Goal: Find specific page/section: Find specific page/section

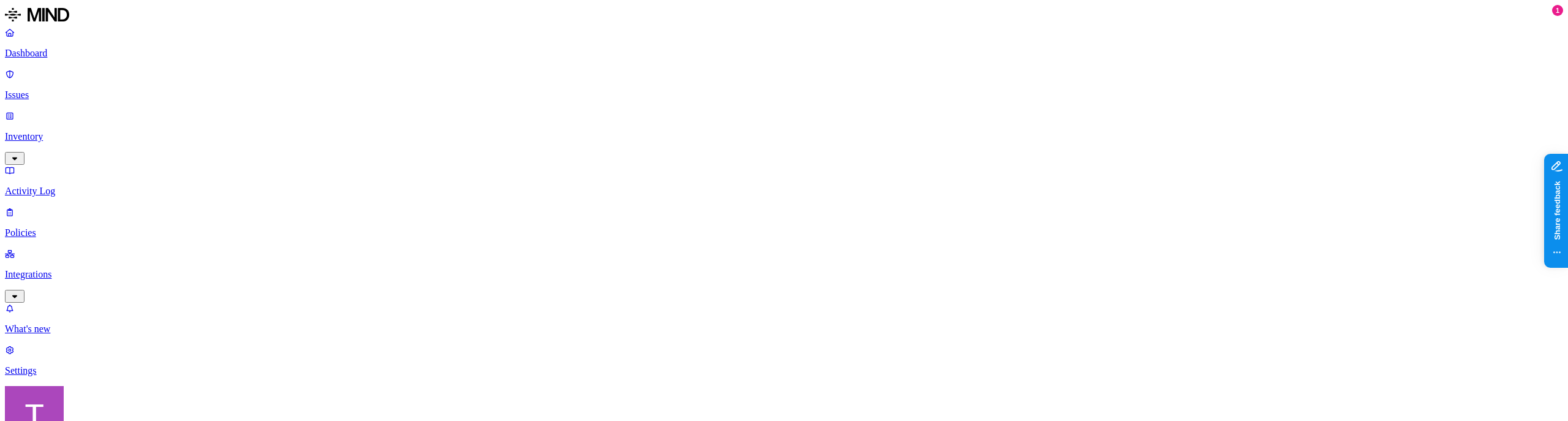
click at [81, 269] on p "Integrations" at bounding box center [784, 274] width 1558 height 11
click at [71, 406] on p "Endpoints" at bounding box center [784, 411] width 1558 height 11
click at [411, 97] on button "button" at bounding box center [416, 95] width 10 height 4
click at [411, 120] on button "button" at bounding box center [416, 119] width 10 height 4
